Goal: Task Accomplishment & Management: Manage account settings

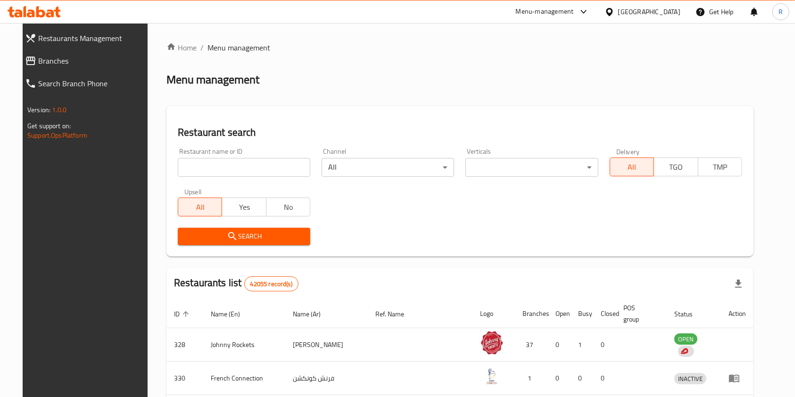
click at [259, 170] on input "search" at bounding box center [244, 167] width 132 height 19
type input "healthy & diet"
click button "Search" at bounding box center [244, 236] width 132 height 17
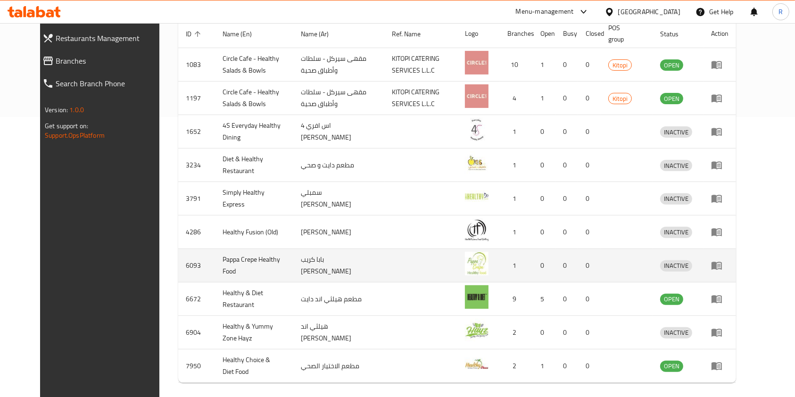
scroll to position [313, 0]
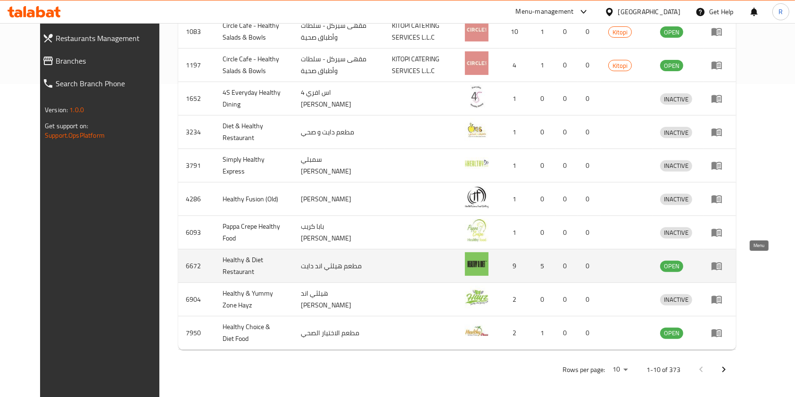
click at [722, 266] on icon "enhanced table" at bounding box center [716, 267] width 10 height 8
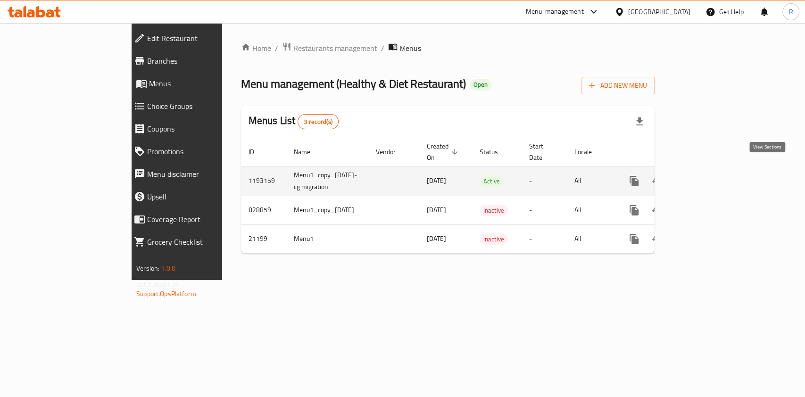
click at [708, 175] on icon "enhanced table" at bounding box center [701, 180] width 11 height 11
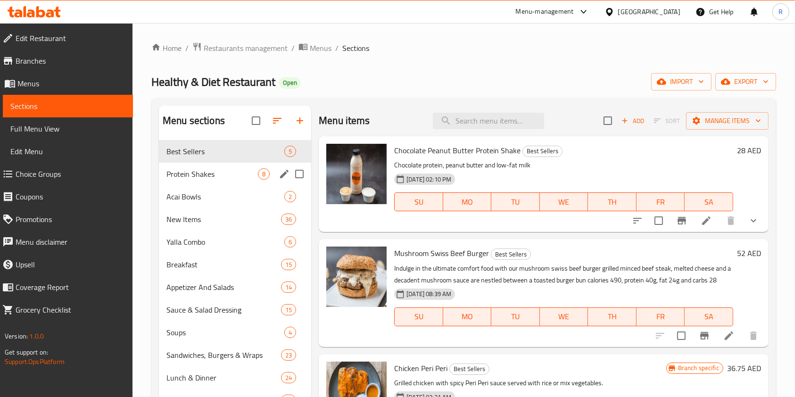
scroll to position [158, 0]
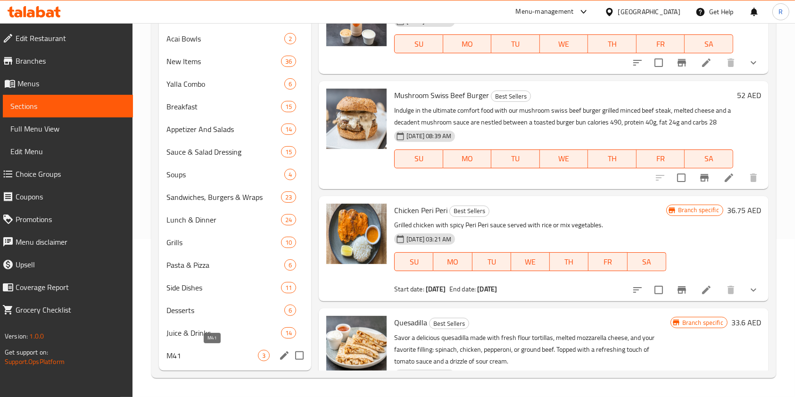
click at [195, 356] on span "M41" at bounding box center [211, 355] width 91 height 11
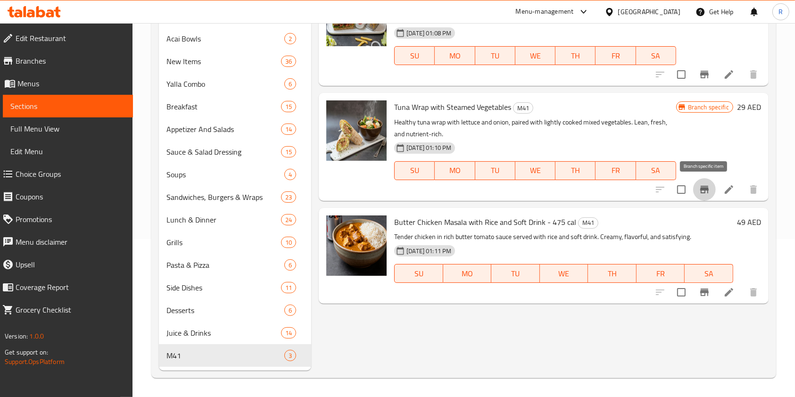
click at [706, 182] on button "Branch-specific-item" at bounding box center [704, 189] width 23 height 23
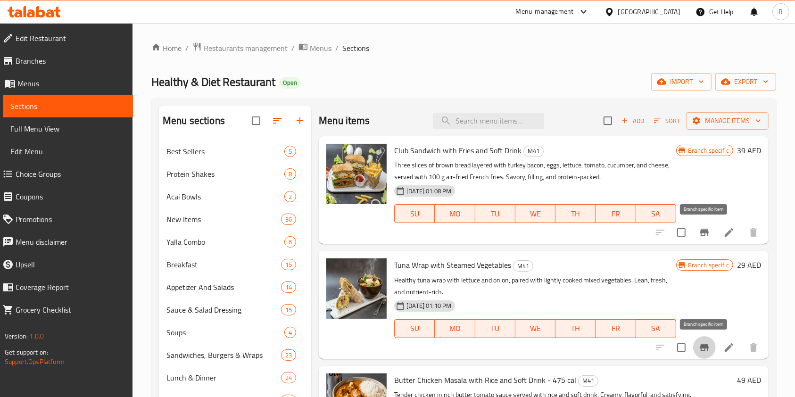
click at [700, 233] on icon "Branch-specific-item" at bounding box center [704, 232] width 11 height 11
click at [541, 71] on div "Home / Restaurants management / Menus / Sections Healthy & Diet Restaurant Open…" at bounding box center [463, 289] width 625 height 494
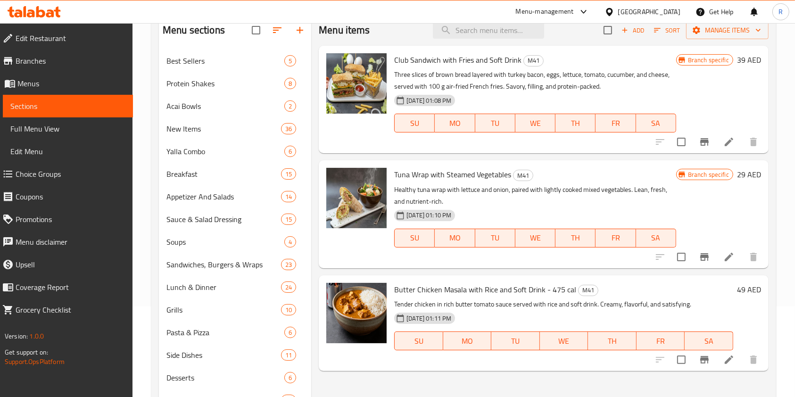
scroll to position [158, 0]
